Goal: Check status: Check status

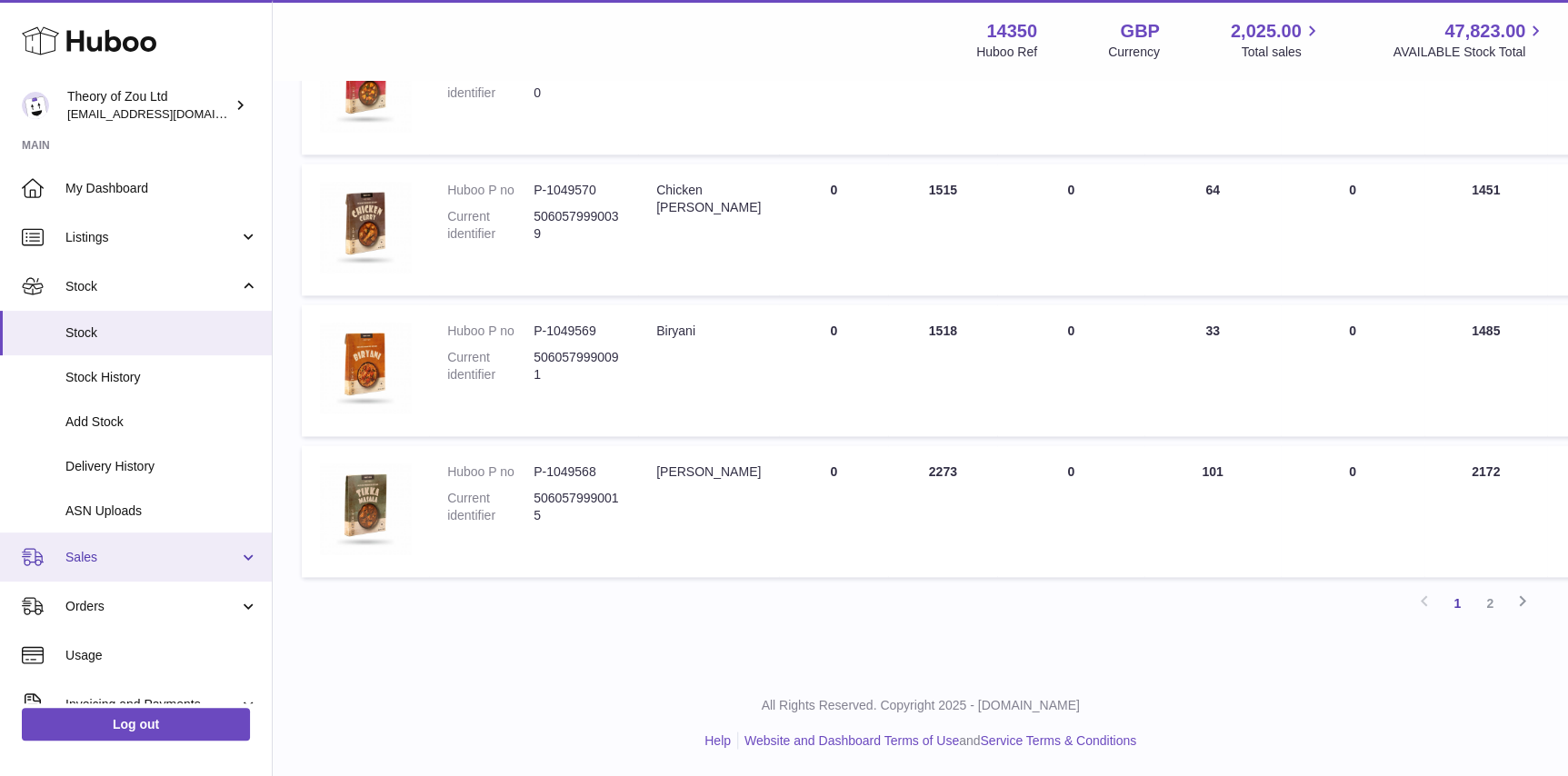
click at [127, 567] on link "Sales" at bounding box center [136, 557] width 272 height 49
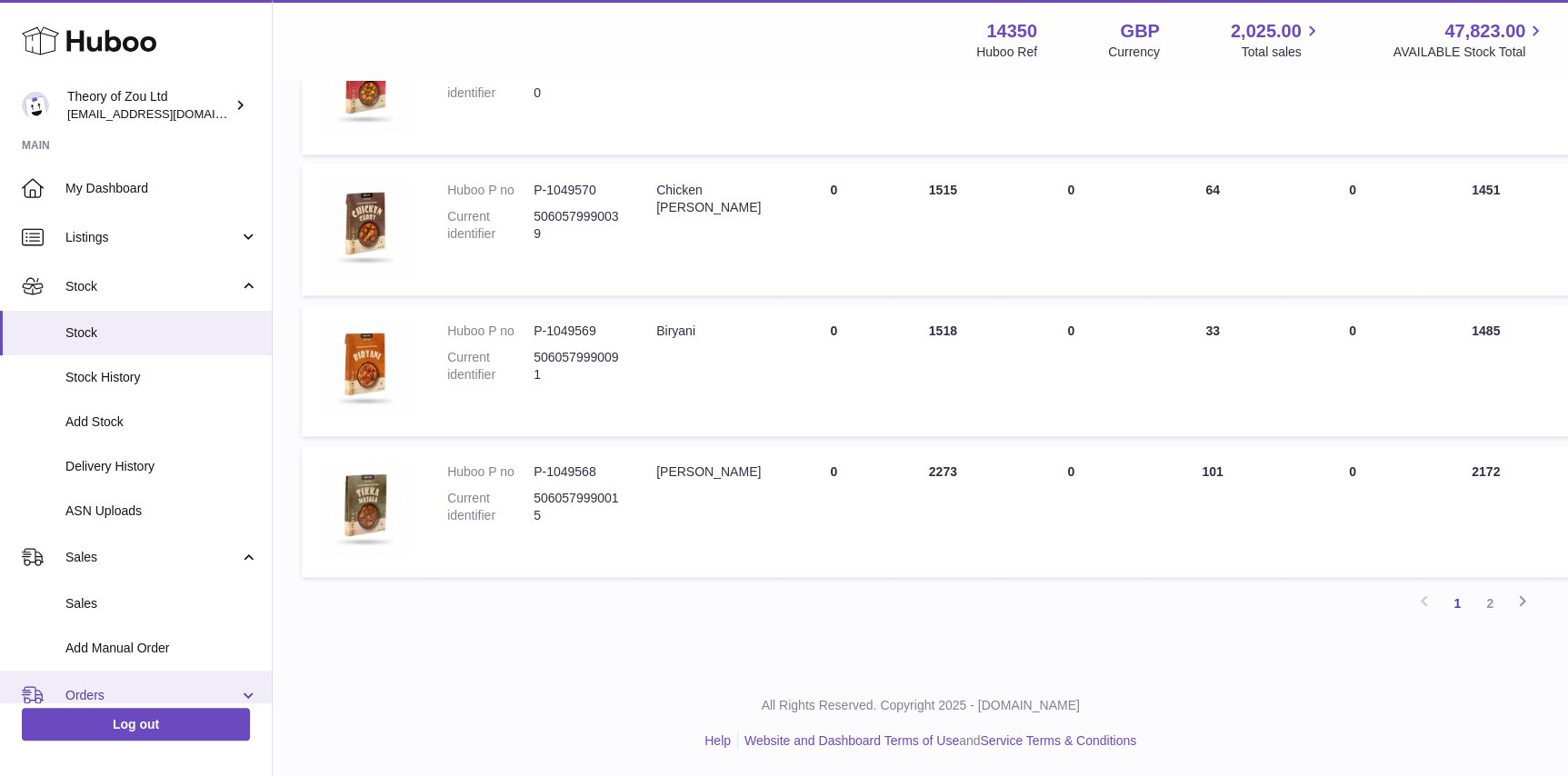
click at [151, 681] on link "Orders" at bounding box center [136, 695] width 272 height 49
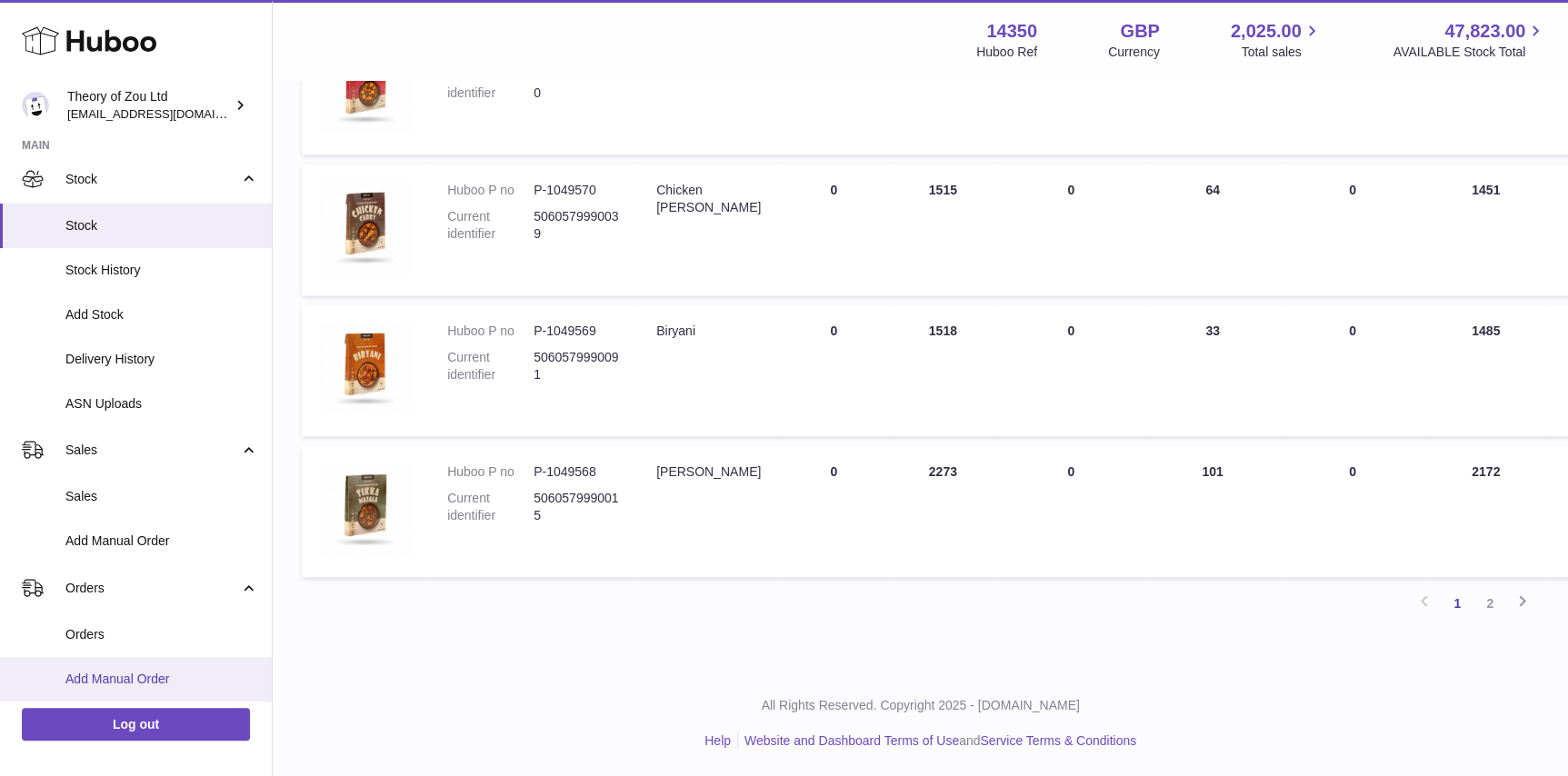
scroll to position [137, 0]
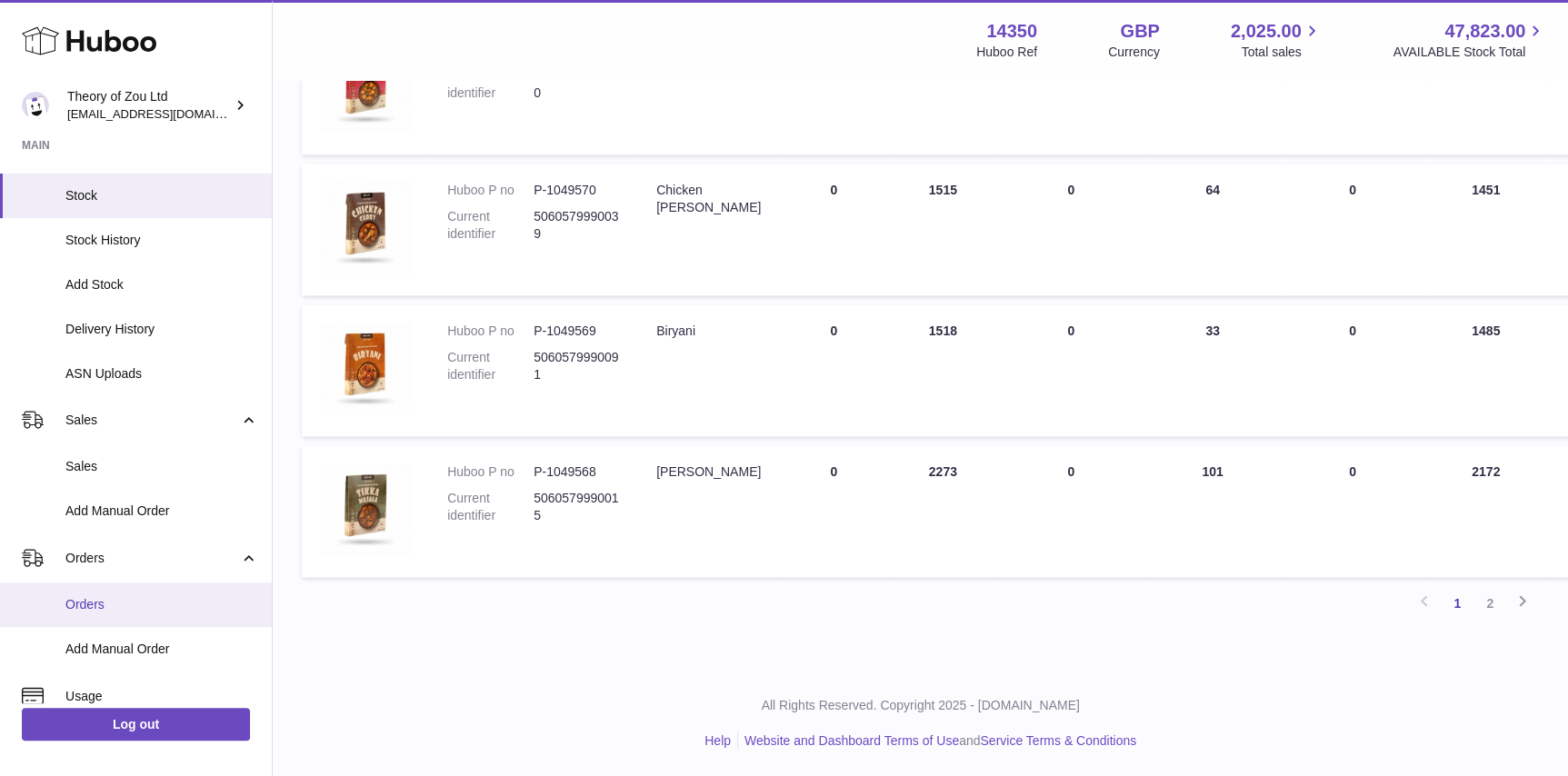
click at [153, 611] on span "Orders" at bounding box center [162, 605] width 193 height 18
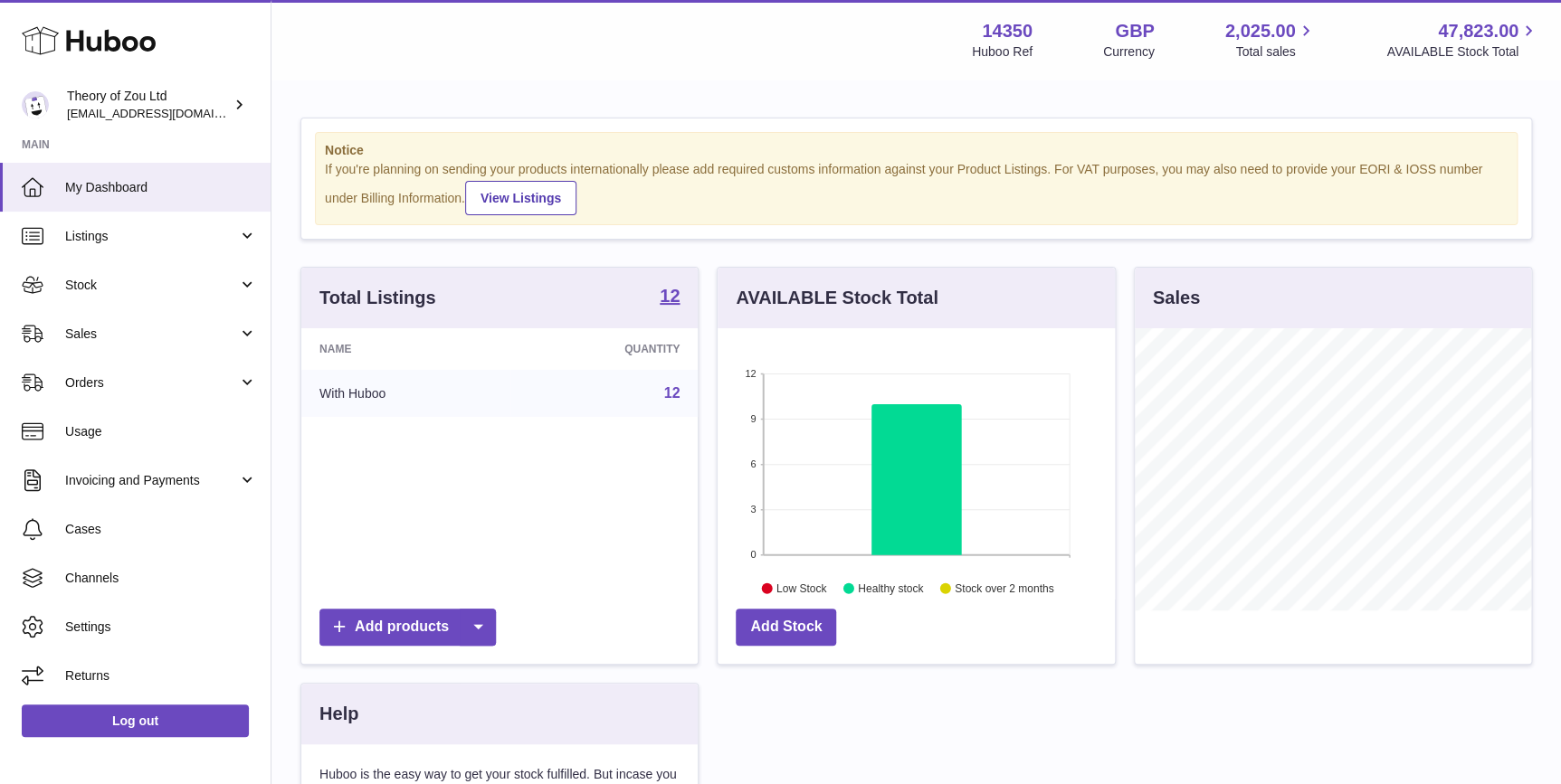
scroll to position [281, 396]
click at [164, 402] on link "Orders" at bounding box center [135, 382] width 271 height 49
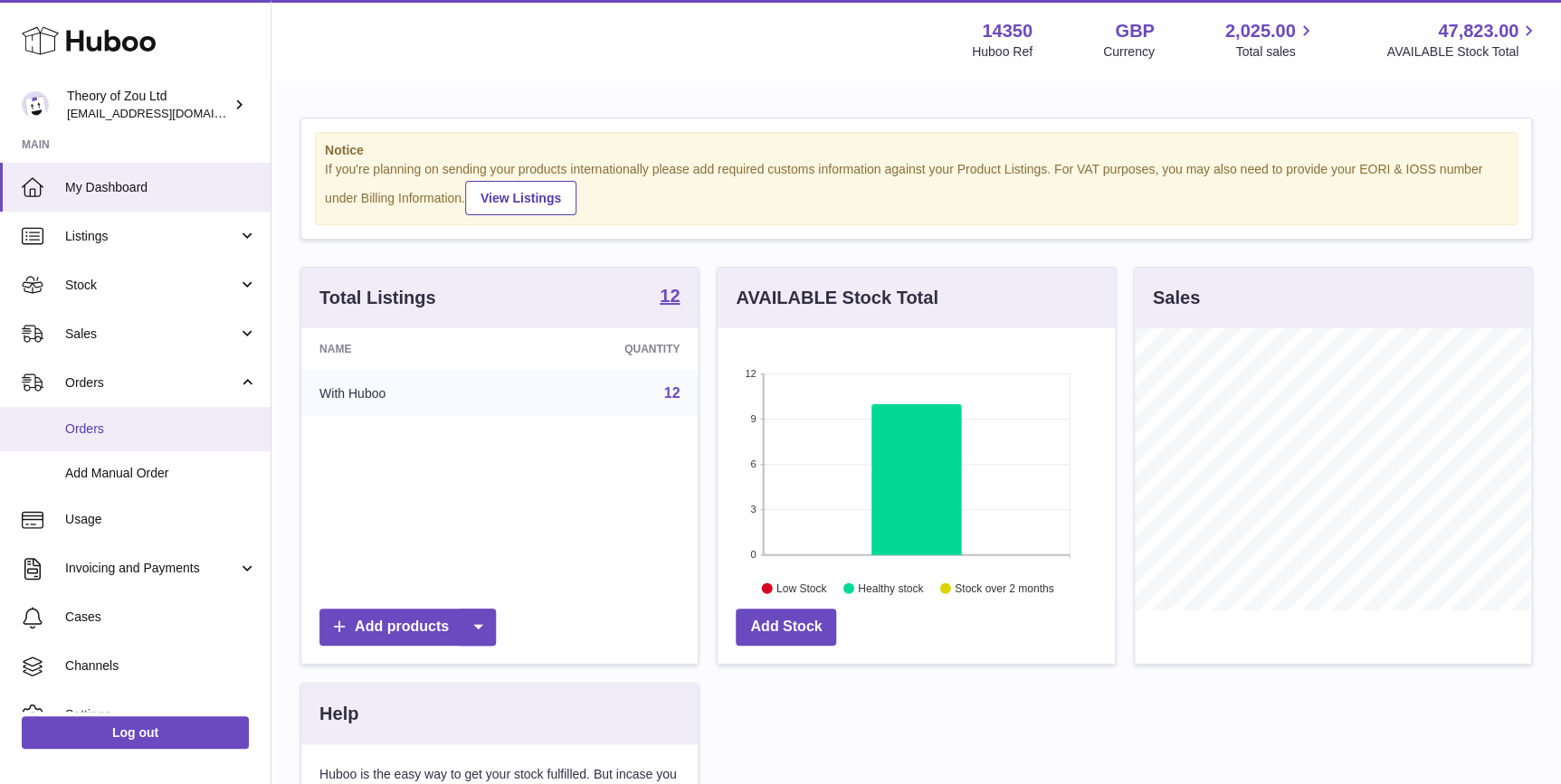
click at [176, 444] on link "Orders" at bounding box center [135, 428] width 271 height 44
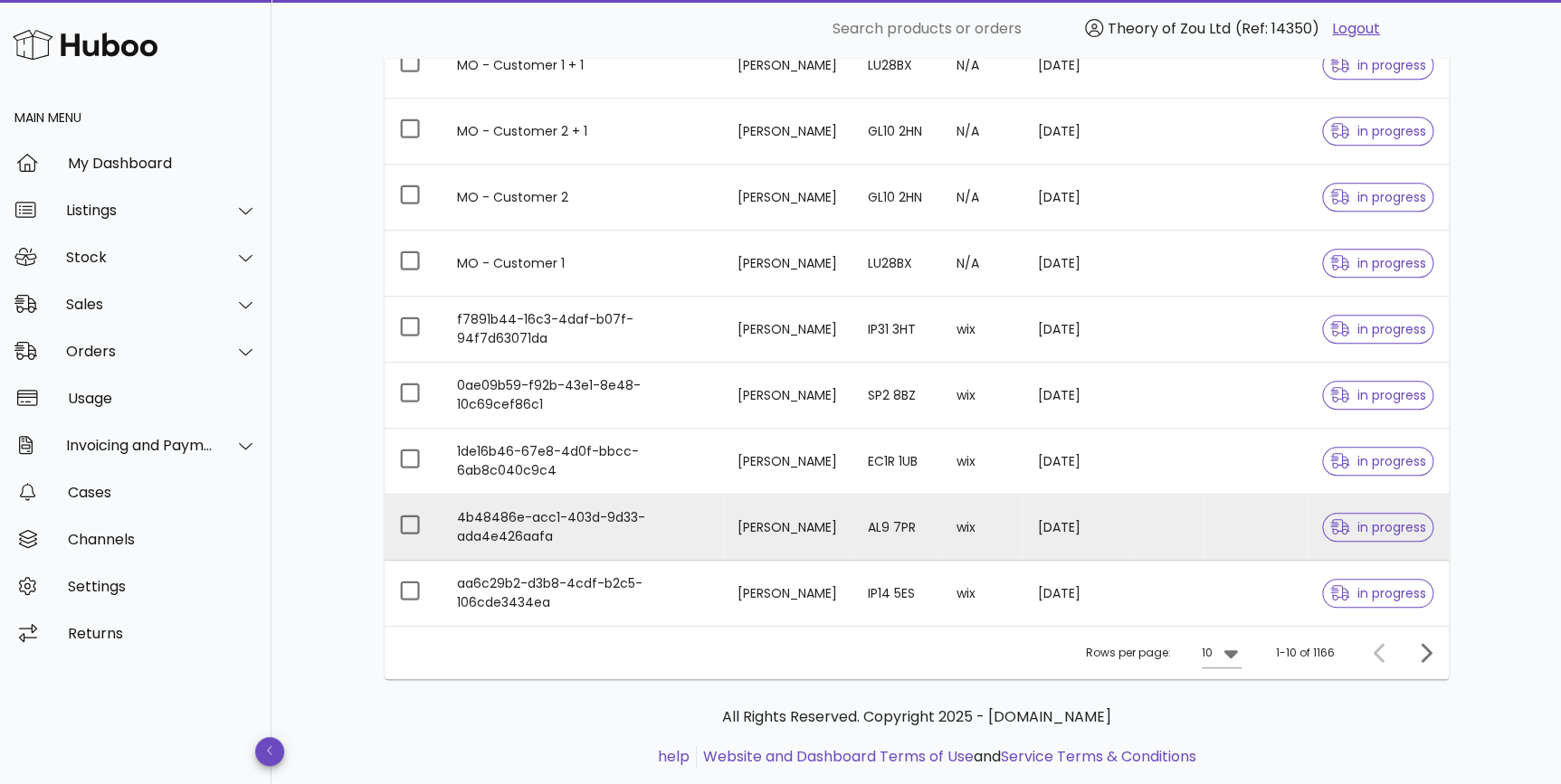
scroll to position [405, 0]
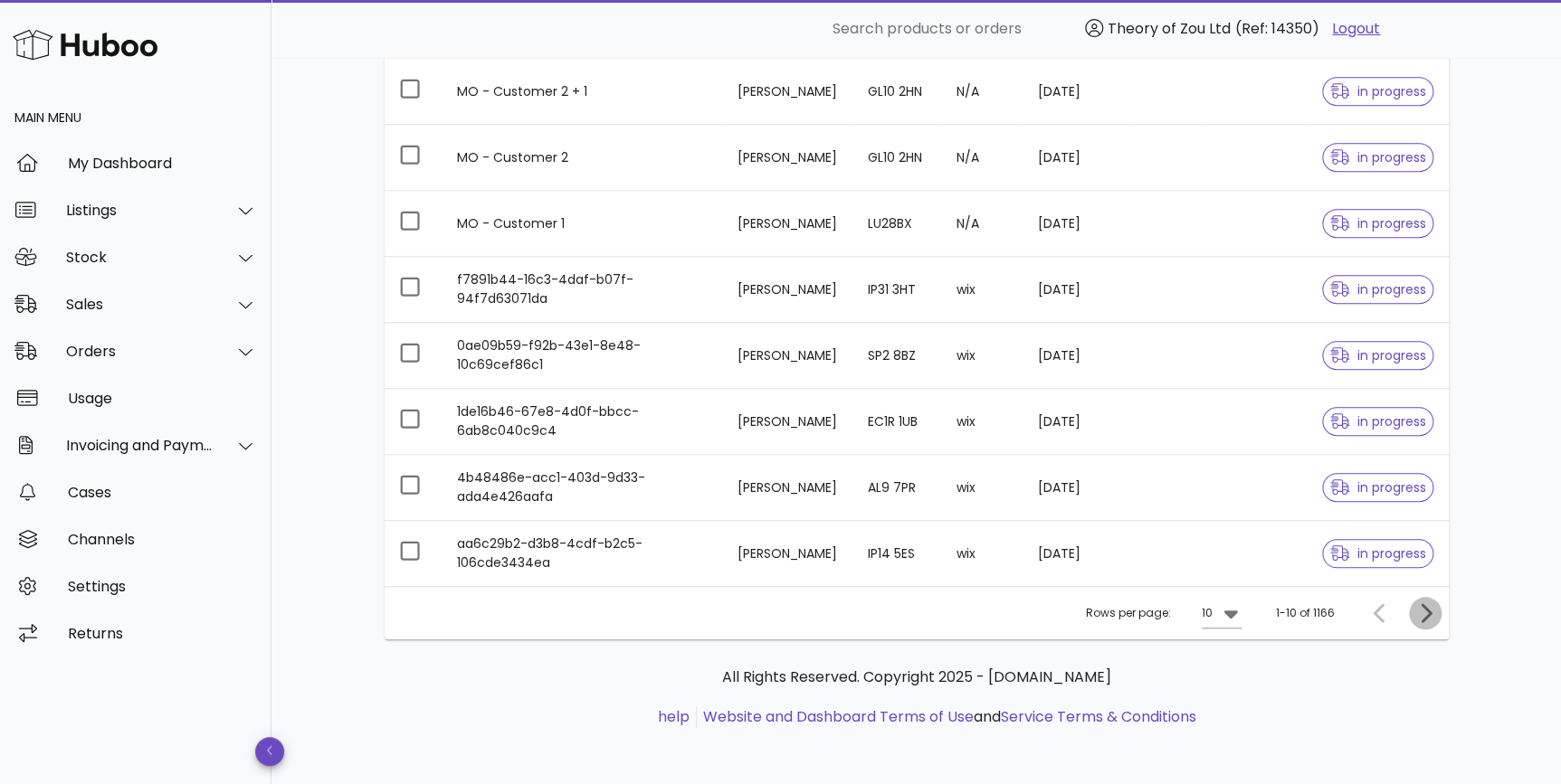
click at [1427, 606] on icon "Next page" at bounding box center [1426, 613] width 22 height 22
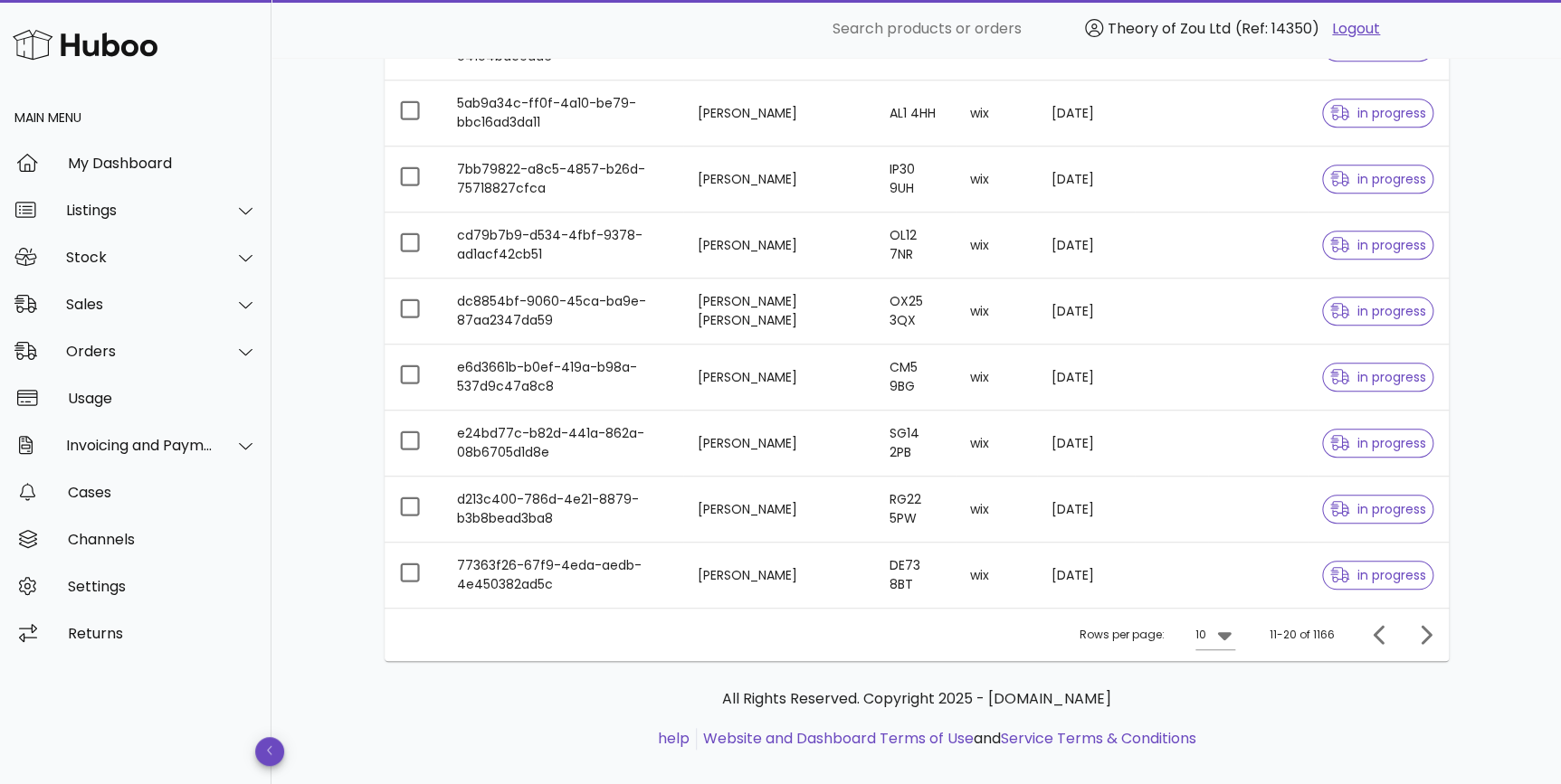
scroll to position [405, 0]
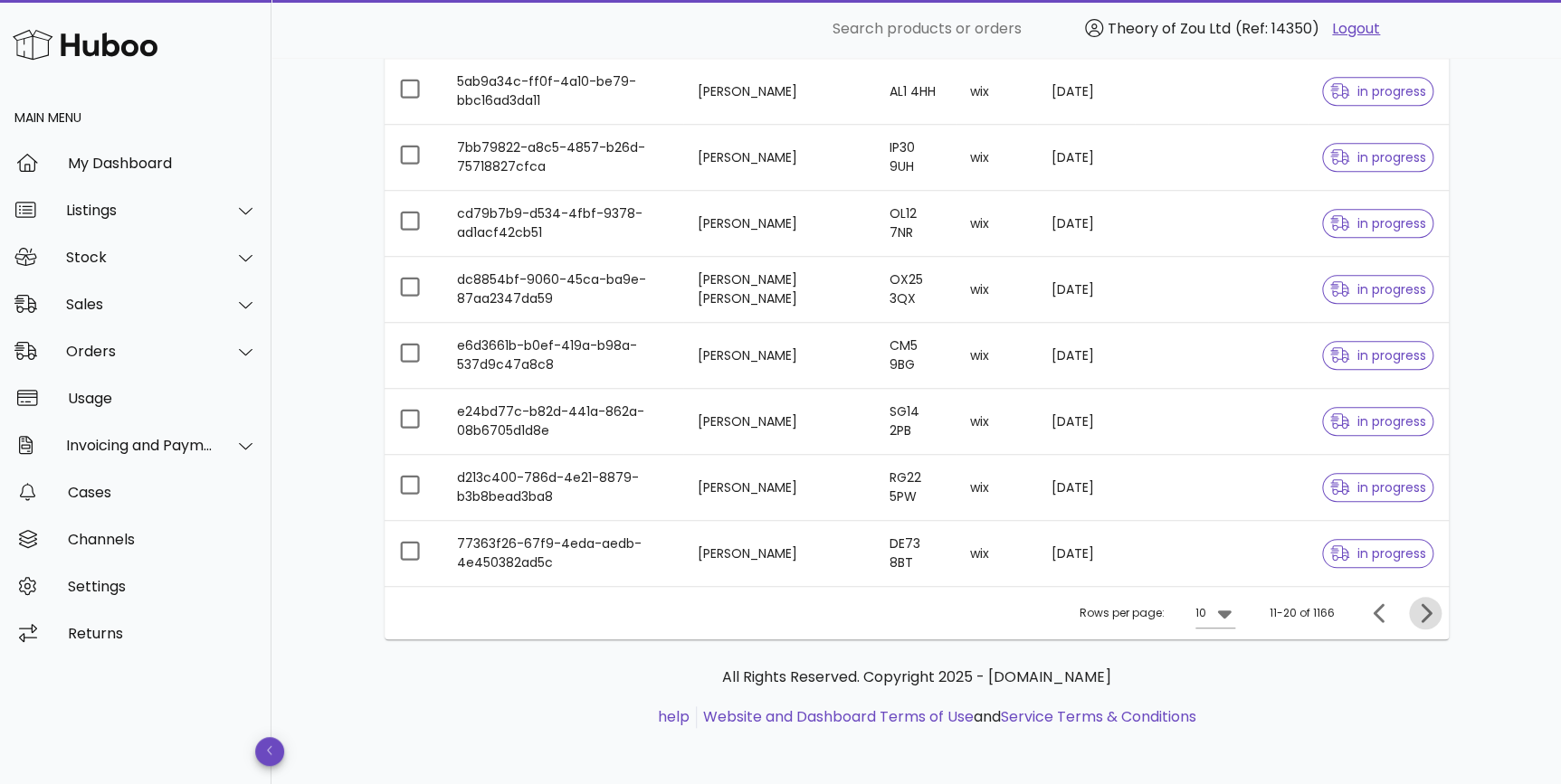
click at [1412, 607] on span "Next page" at bounding box center [1425, 613] width 32 height 22
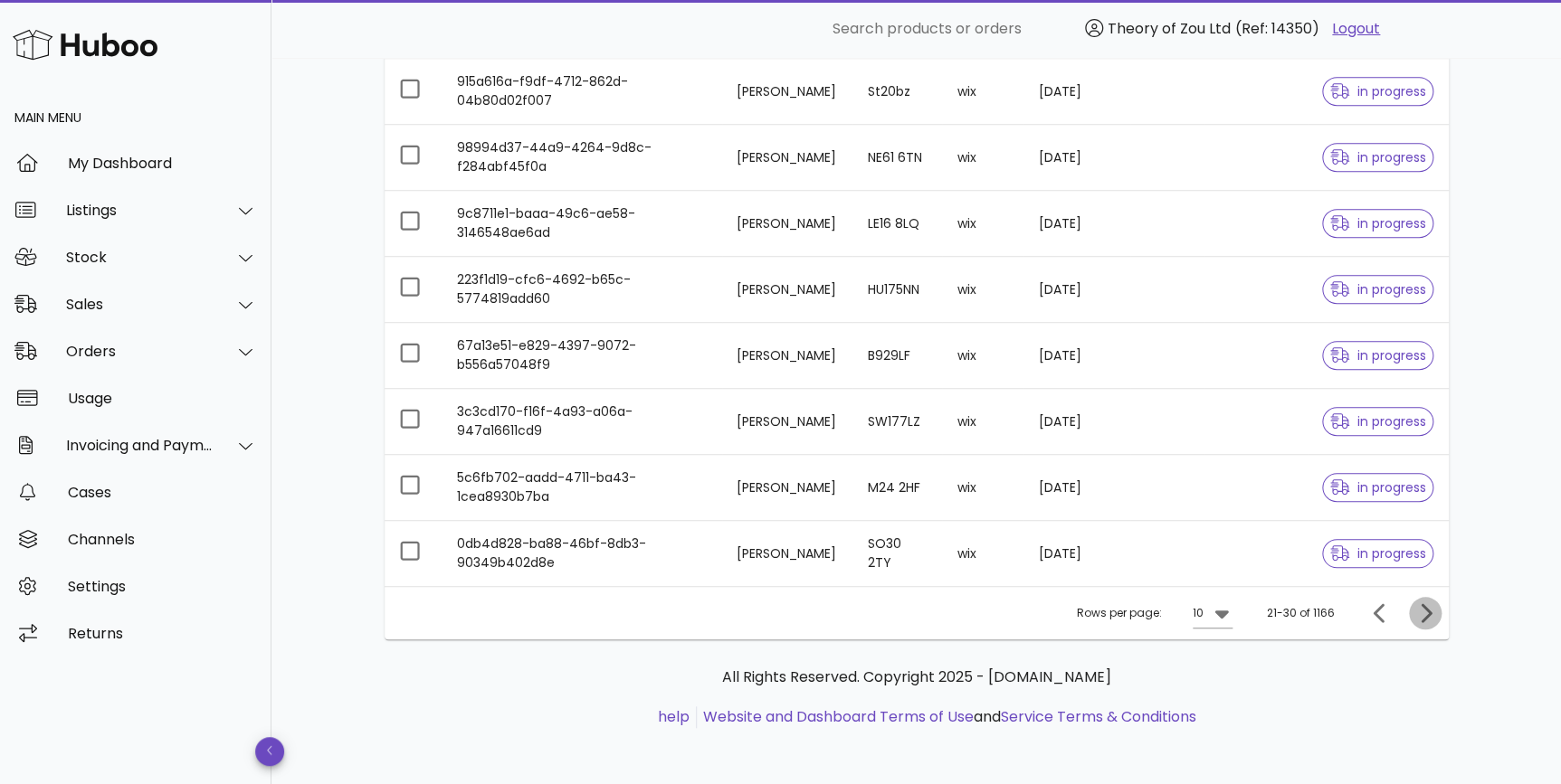
click at [1425, 598] on button "Next page" at bounding box center [1425, 612] width 32 height 32
click at [1423, 605] on icon "Next page" at bounding box center [1426, 612] width 11 height 19
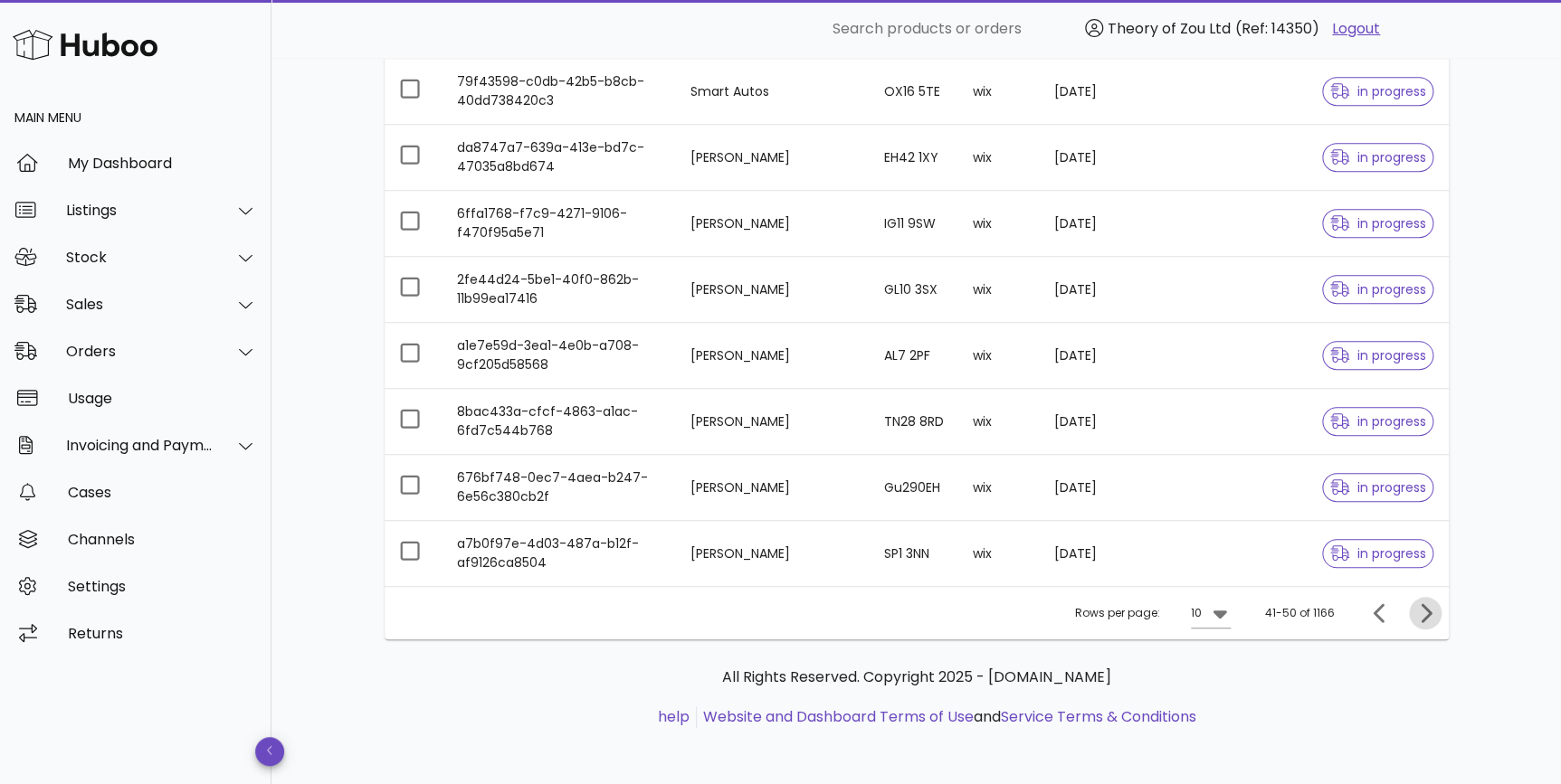
click at [1423, 605] on icon "Next page" at bounding box center [1426, 612] width 11 height 19
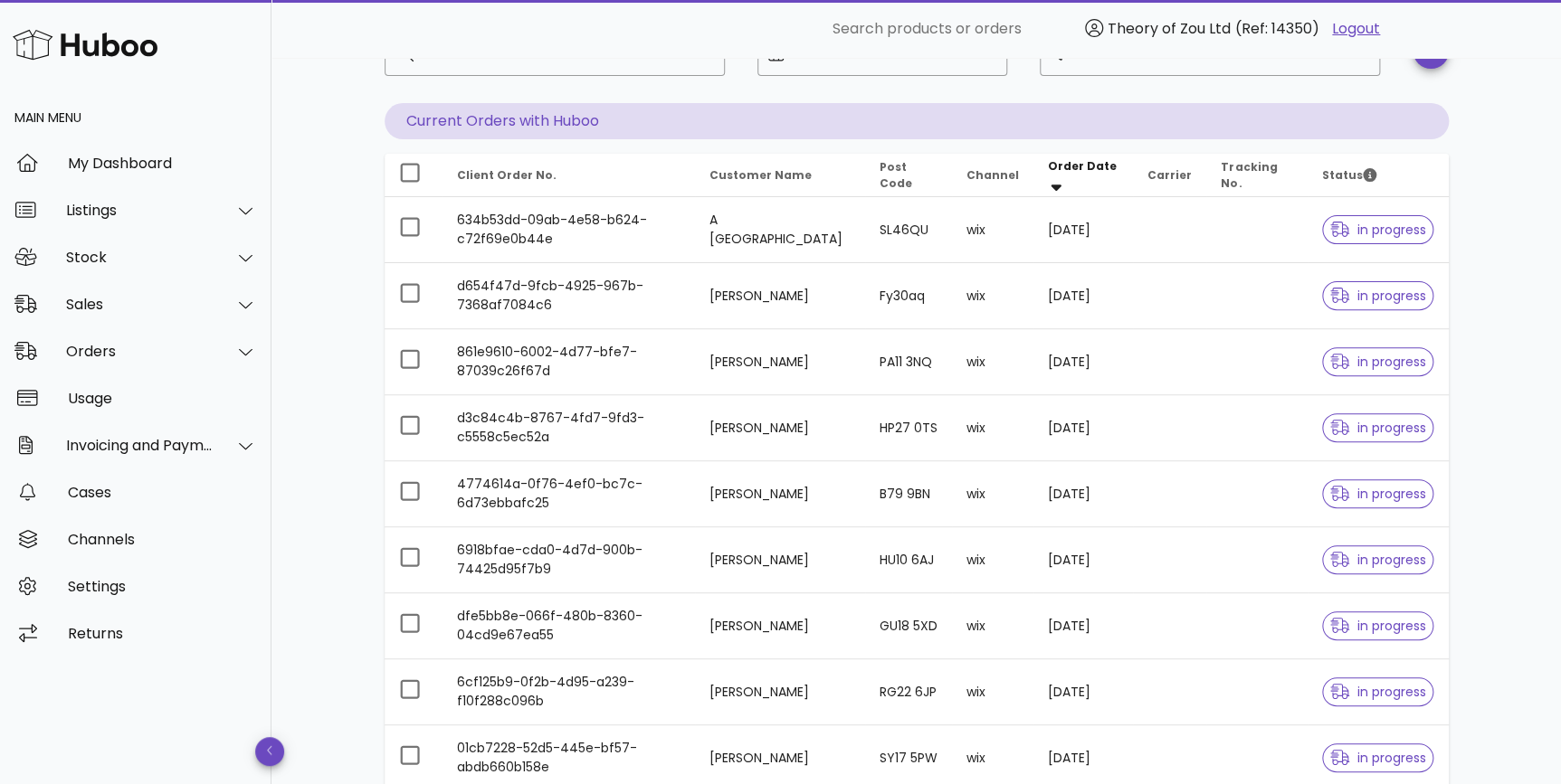
scroll to position [130, 0]
